Goal: Complete application form: Complete application form

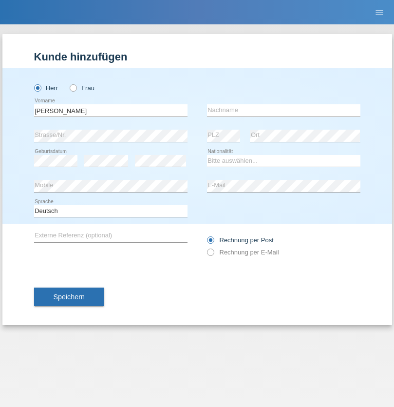
type input "[PERSON_NAME]"
click at [284, 110] on input "text" at bounding box center [284, 110] width 154 height 12
type input "Diz"
select select "DO"
select select "C"
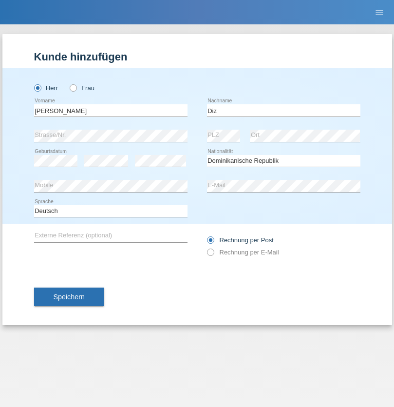
select select "04"
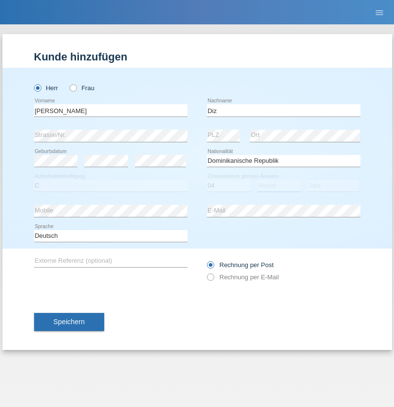
select select "06"
select select "2001"
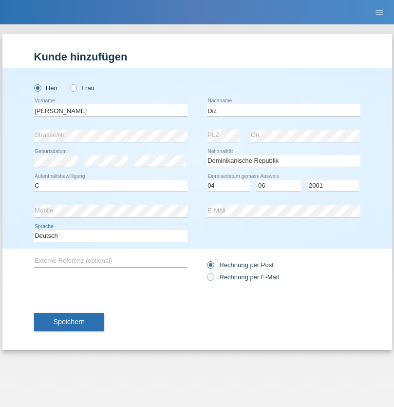
select select "en"
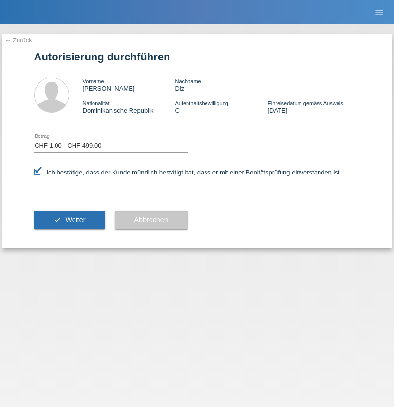
select select "1"
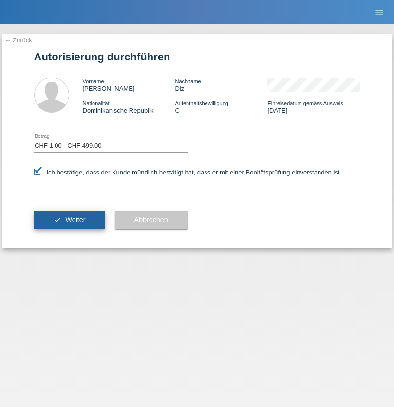
click at [69, 220] on span "Weiter" at bounding box center [75, 220] width 20 height 8
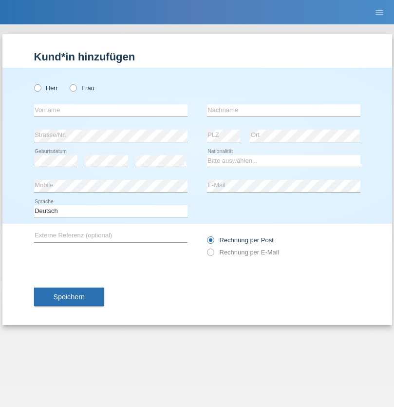
radio input "true"
click at [111, 110] on input "text" at bounding box center [111, 110] width 154 height 12
type input "greco"
click at [284, 110] on input "text" at bounding box center [284, 110] width 154 height 12
type input "[PERSON_NAME]"
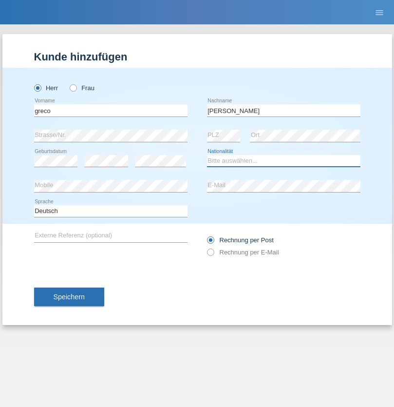
select select "CH"
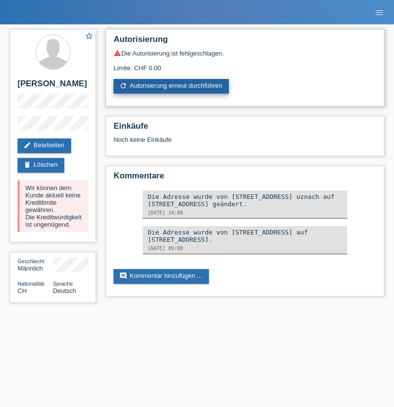
click at [172, 86] on link "refresh Autorisierung erneut durchführen" at bounding box center [172, 86] width 116 height 15
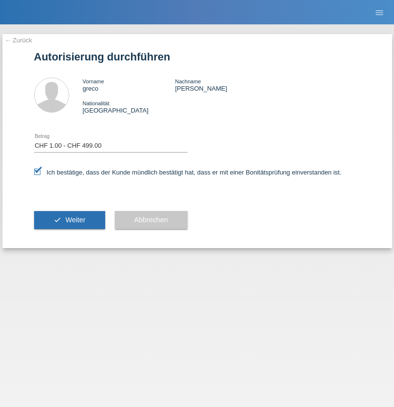
select select "1"
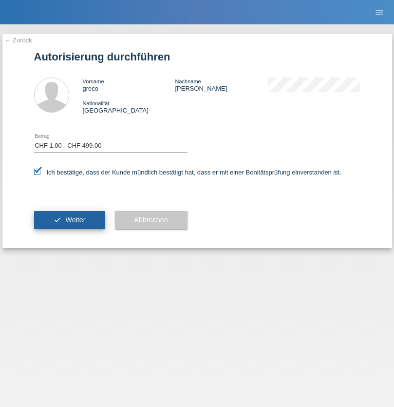
click at [69, 220] on span "Weiter" at bounding box center [75, 220] width 20 height 8
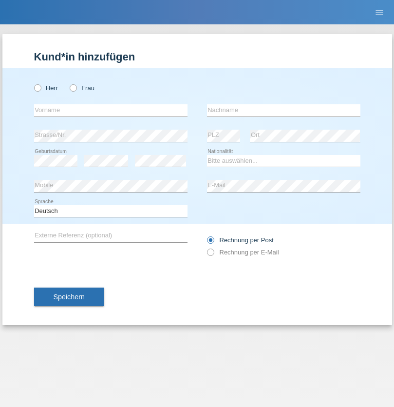
radio input "true"
click at [111, 110] on input "text" at bounding box center [111, 110] width 154 height 12
type input "Bastri"
click at [284, 110] on input "text" at bounding box center [284, 110] width 154 height 12
type input "Ajdari"
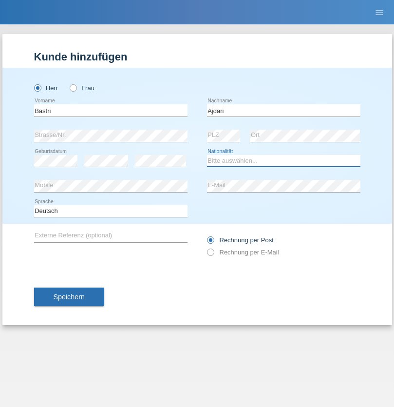
select select "MK"
select select "C"
select select "01"
select select "02"
radio input "true"
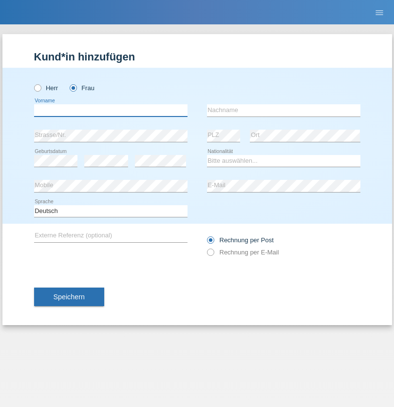
click at [111, 110] on input "text" at bounding box center [111, 110] width 154 height 12
type input "[PERSON_NAME]"
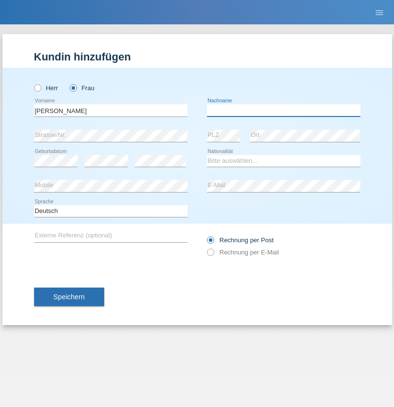
click at [284, 110] on input "text" at bounding box center [284, 110] width 154 height 12
type input "[PERSON_NAME]"
select select "ES"
select select "C"
select select "21"
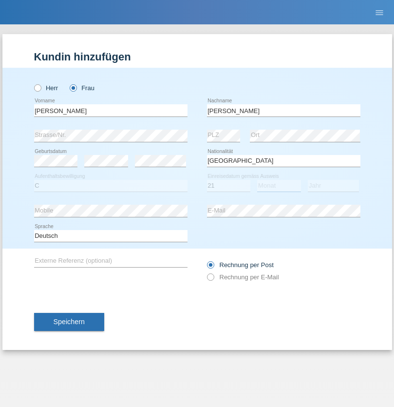
select select "04"
select select "1987"
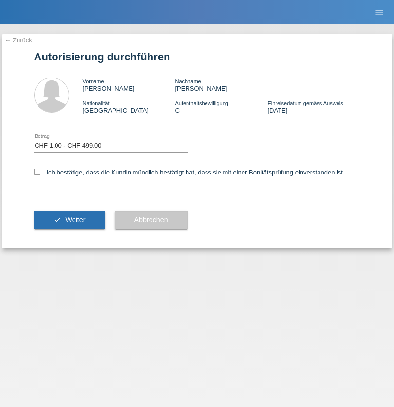
select select "1"
checkbox input "true"
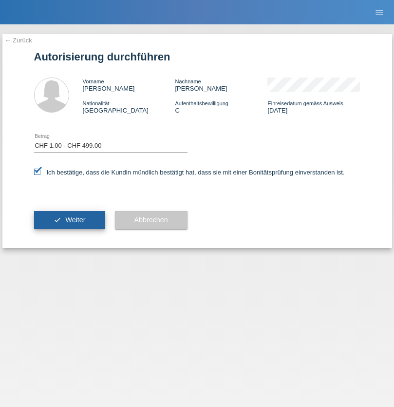
click at [69, 220] on span "Weiter" at bounding box center [75, 220] width 20 height 8
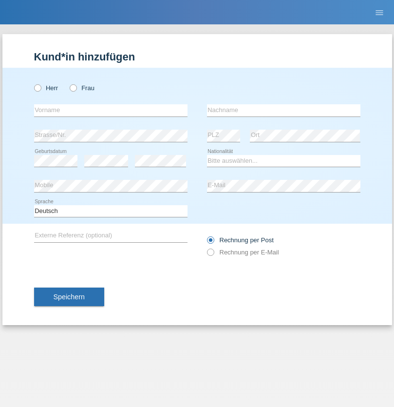
radio input "true"
click at [111, 110] on input "text" at bounding box center [111, 110] width 154 height 12
type input "Hassine Paolo"
click at [284, 110] on input "text" at bounding box center [284, 110] width 154 height 12
type input "Hmaied"
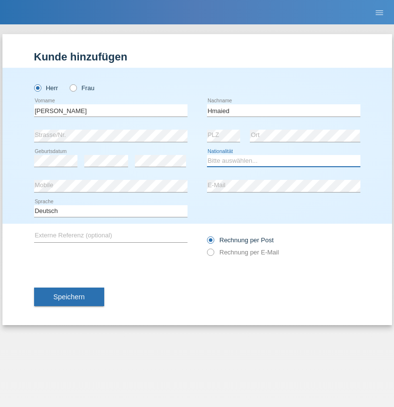
select select "IT"
select select "C"
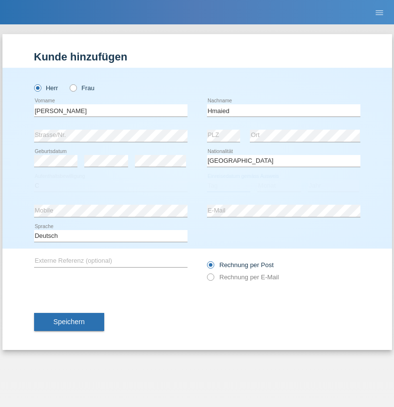
select select "20"
select select "09"
select select "1994"
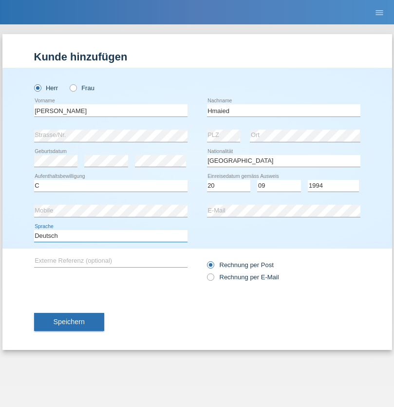
select select "en"
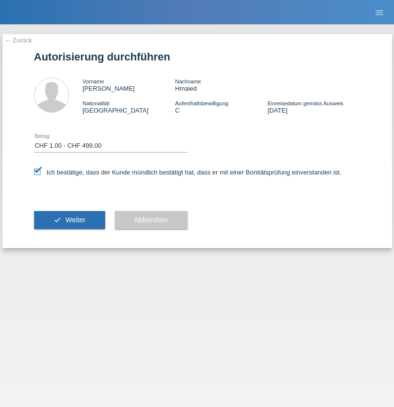
select select "1"
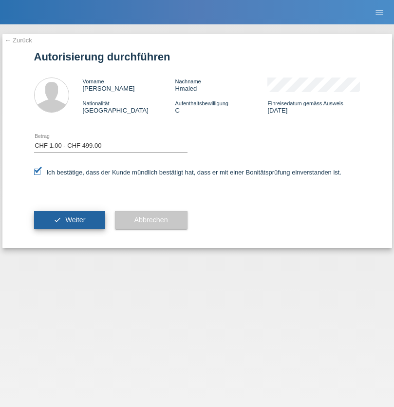
click at [69, 220] on span "Weiter" at bounding box center [75, 220] width 20 height 8
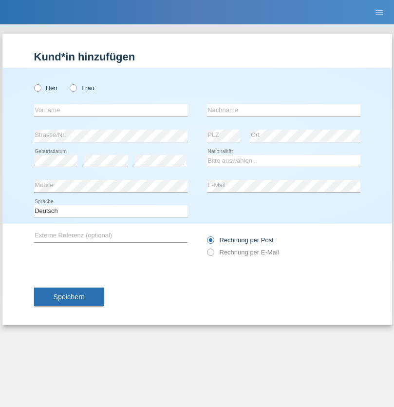
radio input "true"
click at [111, 110] on input "text" at bounding box center [111, 110] width 154 height 12
type input "Denise"
click at [284, 110] on input "text" at bounding box center [284, 110] width 154 height 12
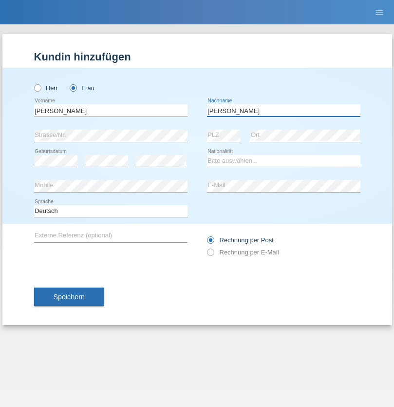
type input "Edward"
select select "CH"
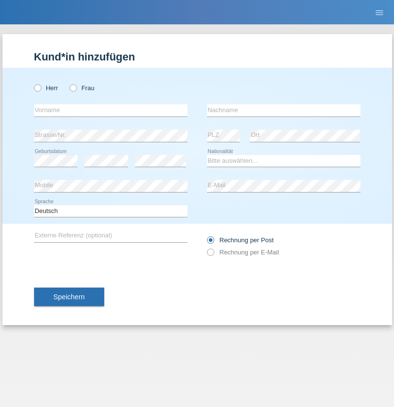
radio input "true"
click at [111, 110] on input "text" at bounding box center [111, 110] width 154 height 12
type input "[PERSON_NAME]"
click at [284, 110] on input "text" at bounding box center [284, 110] width 154 height 12
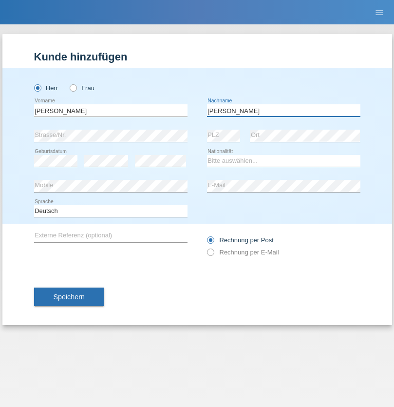
type input "[PERSON_NAME]"
select select "CH"
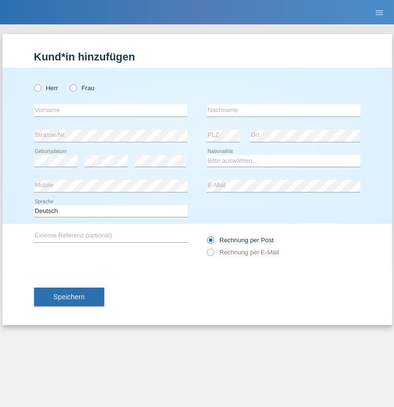
radio input "true"
click at [111, 110] on input "text" at bounding box center [111, 110] width 154 height 12
type input "[PERSON_NAME]"
click at [284, 110] on input "text" at bounding box center [284, 110] width 154 height 12
type input "Selmonaj"
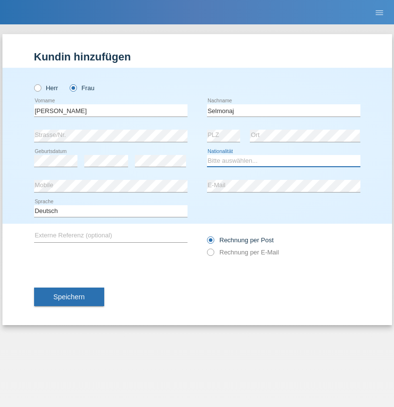
select select "CH"
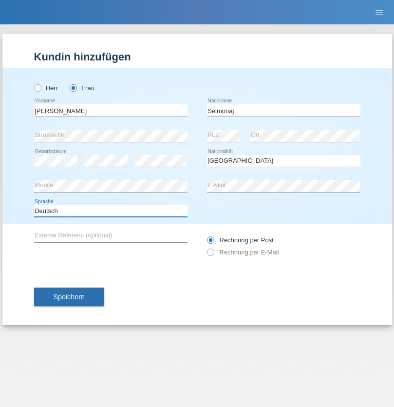
select select "en"
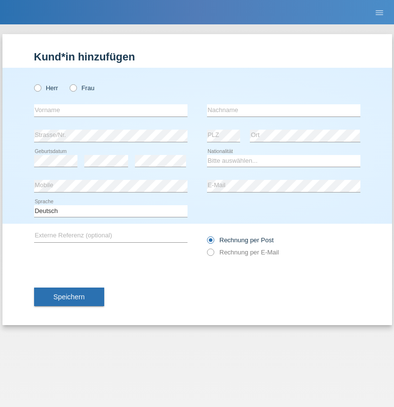
radio input "true"
click at [111, 110] on input "text" at bounding box center [111, 110] width 154 height 12
type input "[PERSON_NAME]"
click at [284, 110] on input "text" at bounding box center [284, 110] width 154 height 12
type input "Mehlhorn"
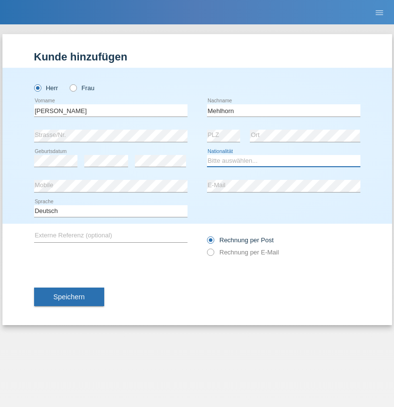
select select "CH"
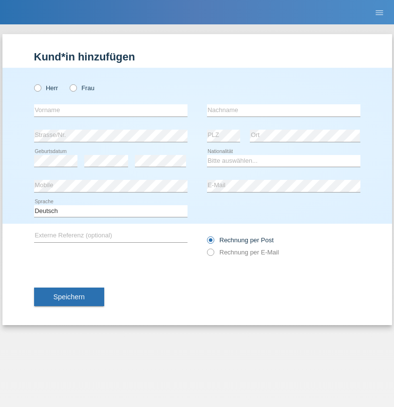
radio input "true"
click at [111, 110] on input "text" at bounding box center [111, 110] width 154 height 12
type input "Cristina"
click at [284, 110] on input "text" at bounding box center [284, 110] width 154 height 12
type input "Papuc"
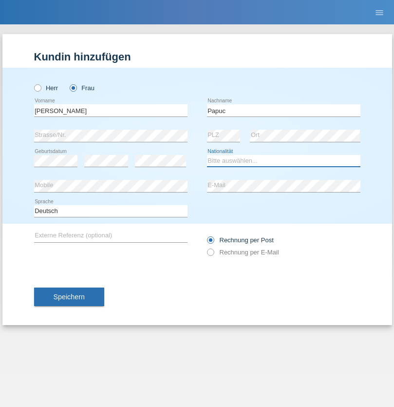
select select "RO"
select select "C"
select select "30"
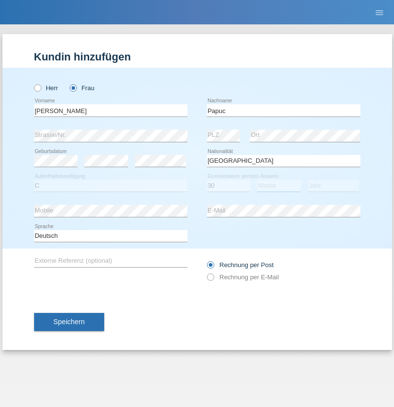
select select "07"
select select "2019"
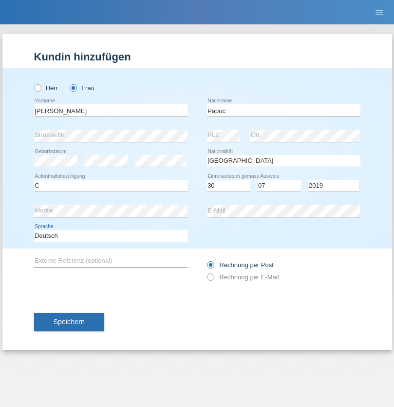
select select "en"
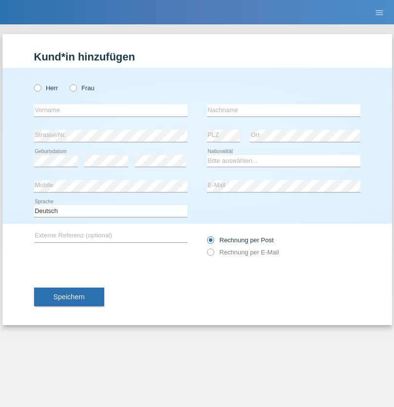
radio input "true"
click at [111, 110] on input "text" at bounding box center [111, 110] width 154 height 12
type input "Dikbaş"
click at [284, 110] on input "text" at bounding box center [284, 110] width 154 height 12
type input "Nuray"
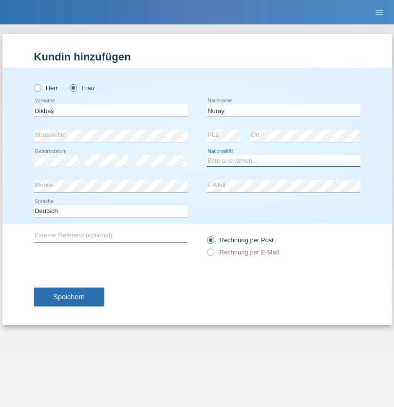
select select "TR"
select select "C"
select select "09"
select select "11"
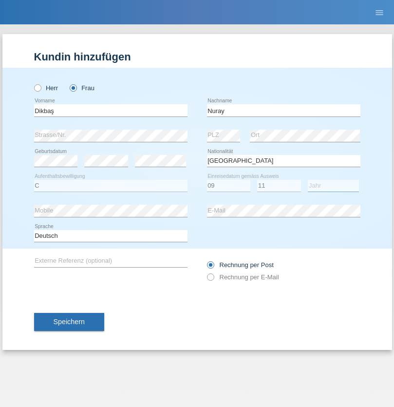
select select "1994"
